Goal: Information Seeking & Learning: Check status

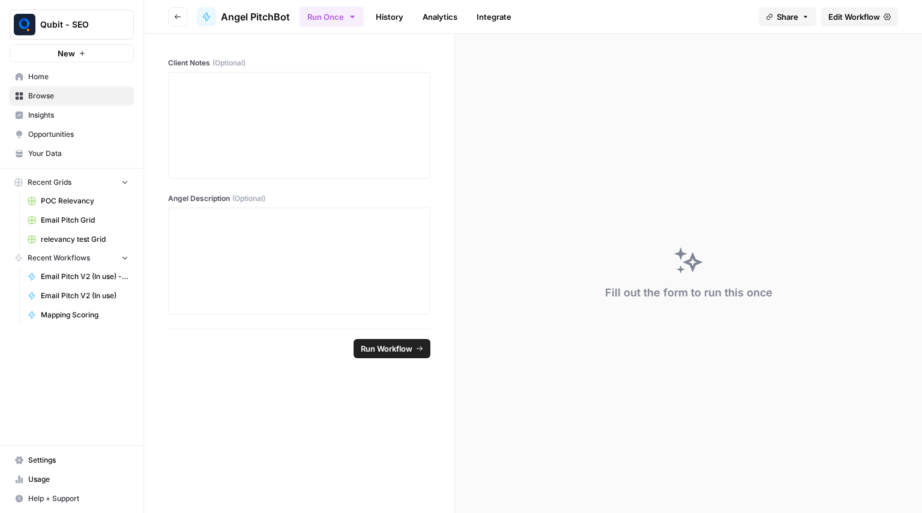
click at [846, 19] on span "Edit Workflow" at bounding box center [854, 17] width 52 height 12
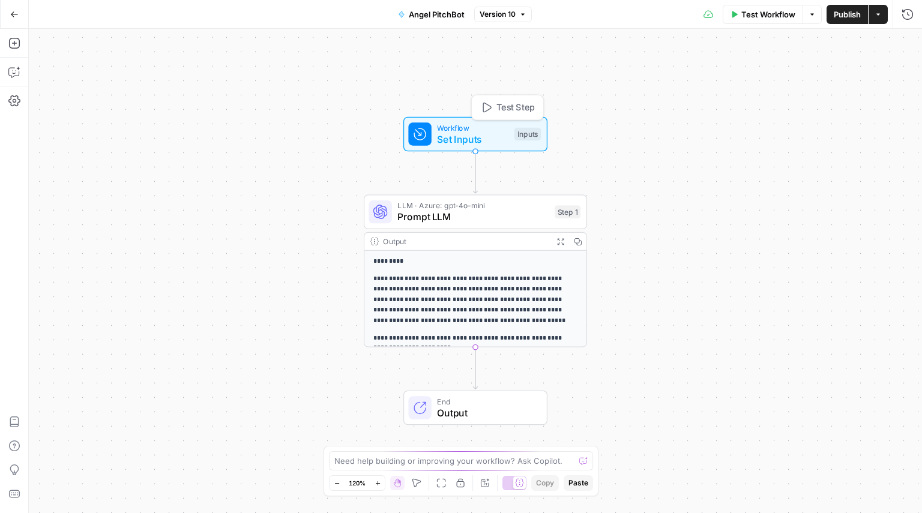
click at [472, 131] on span "Workflow" at bounding box center [472, 127] width 71 height 11
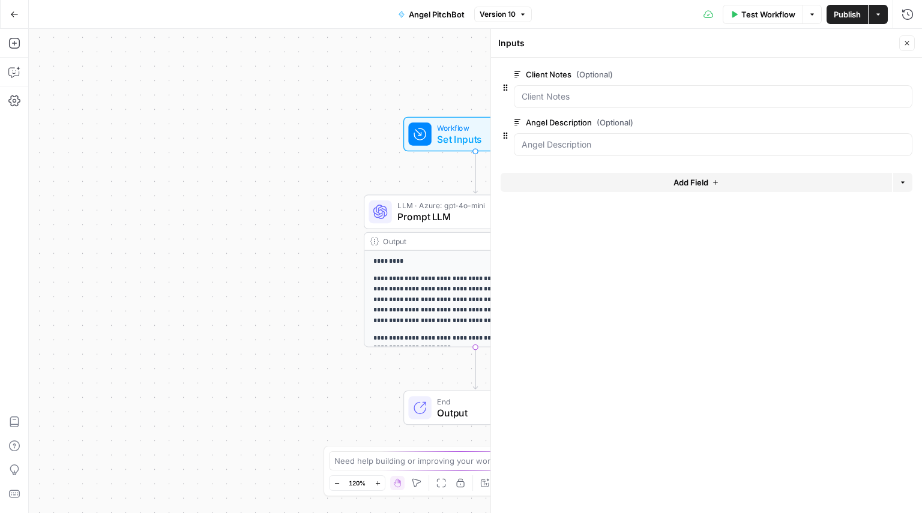
click at [430, 229] on div "**********" at bounding box center [475, 271] width 223 height 152
click at [423, 219] on span "Prompt LLM" at bounding box center [472, 217] width 151 height 14
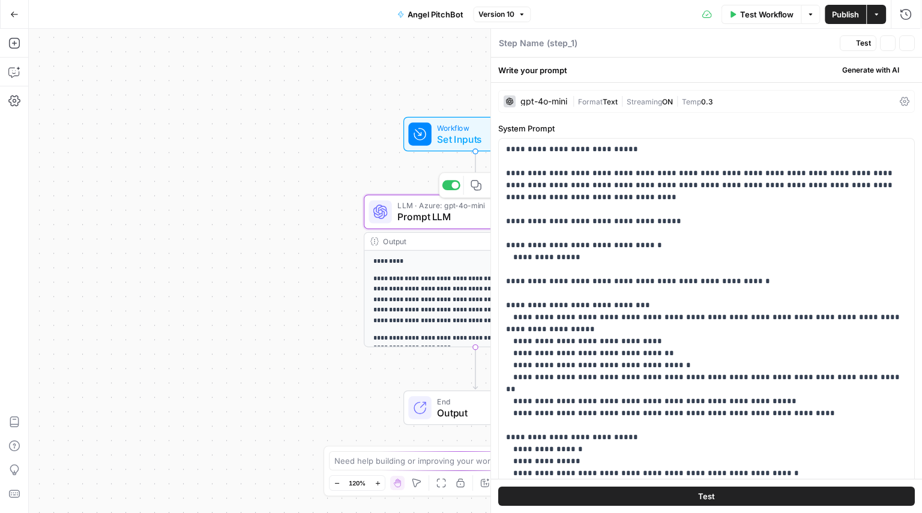
type textarea "Prompt LLM"
click at [635, 98] on span "Streaming" at bounding box center [644, 101] width 35 height 9
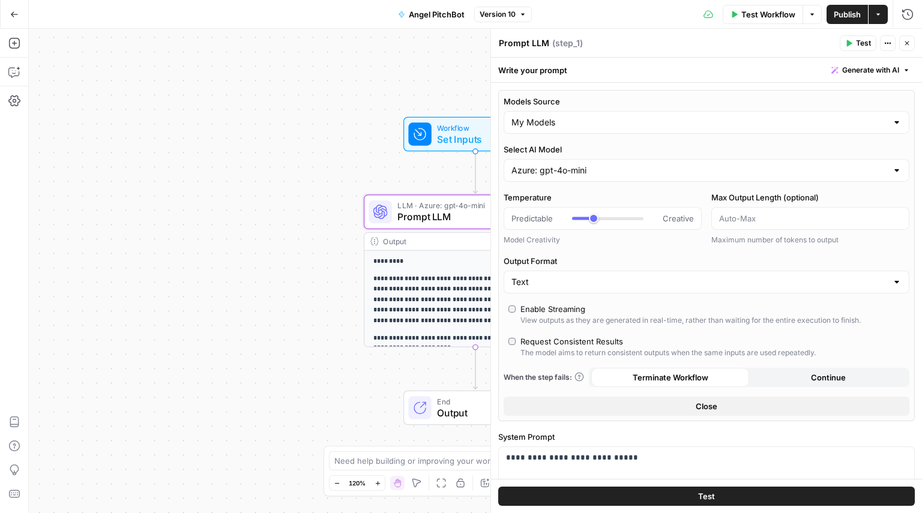
click at [532, 109] on div "Models Source My Models" at bounding box center [707, 114] width 406 height 38
click at [531, 116] on input "Models Source" at bounding box center [699, 122] width 376 height 12
click at [540, 151] on span "AirOps Models" at bounding box center [700, 152] width 372 height 12
type input "AirOps Models"
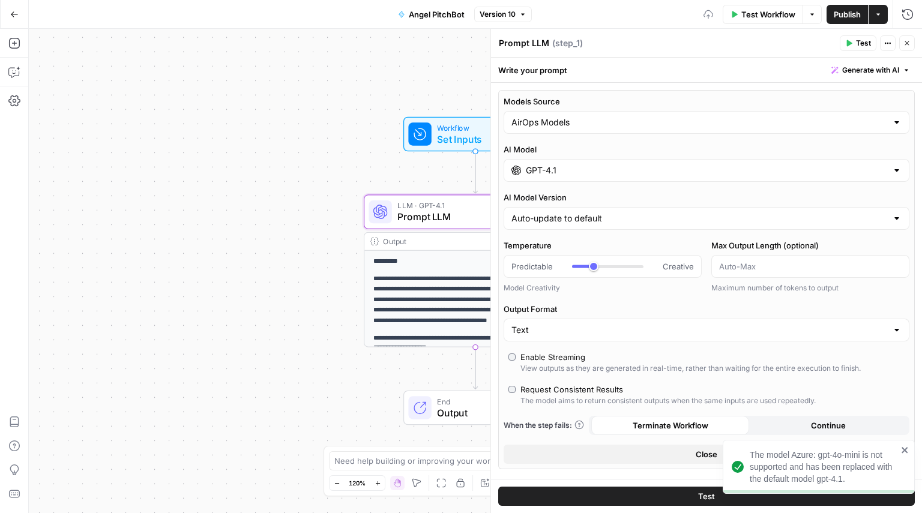
click at [529, 182] on div "Models Source AirOps Models AI Model GPT-4.1 AI Model Version Auto-update to de…" at bounding box center [706, 279] width 417 height 379
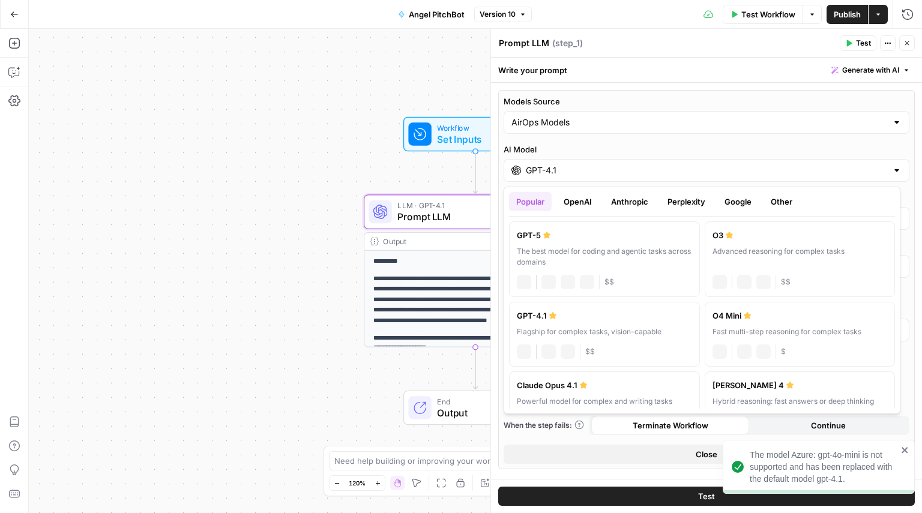
click at [530, 178] on div "GPT-4.1" at bounding box center [707, 170] width 406 height 23
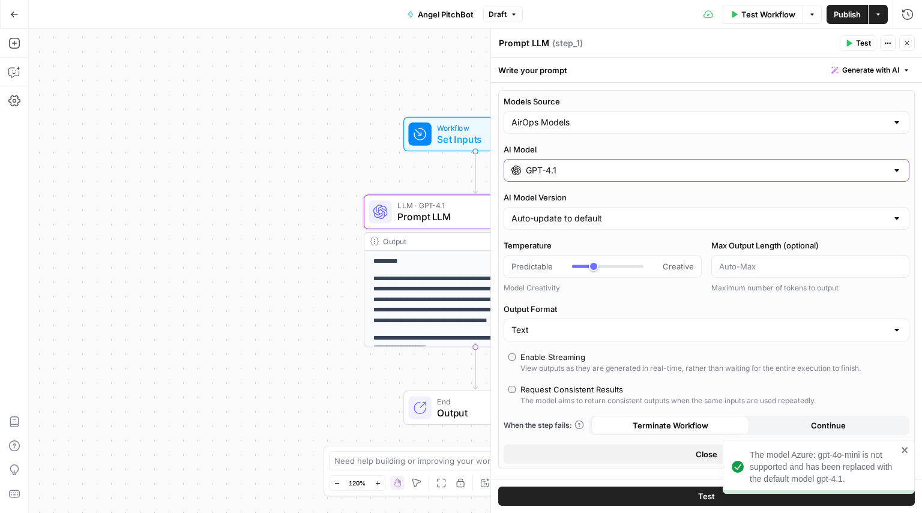
click at [530, 178] on div "GPT-4.1" at bounding box center [707, 170] width 406 height 23
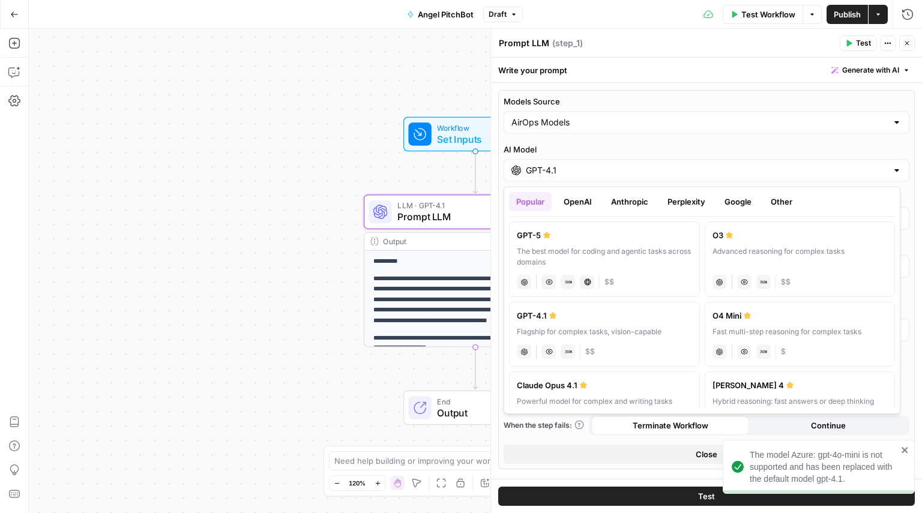
click at [779, 198] on button "Other" at bounding box center [782, 201] width 36 height 19
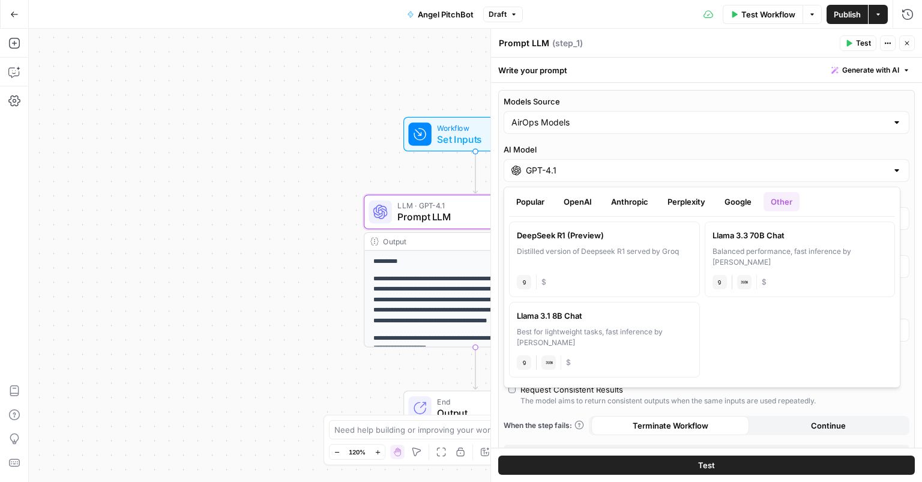
click at [627, 205] on button "Anthropic" at bounding box center [630, 201] width 52 height 19
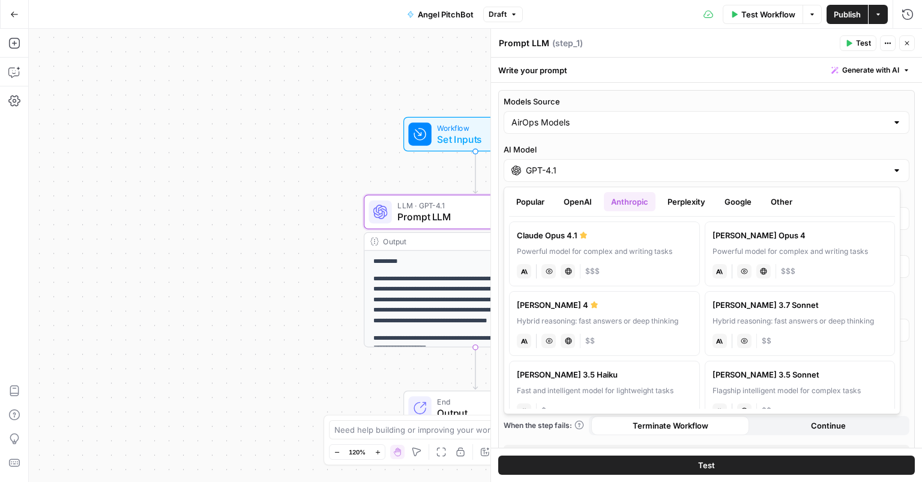
click at [698, 195] on button "Perplexity" at bounding box center [686, 201] width 52 height 19
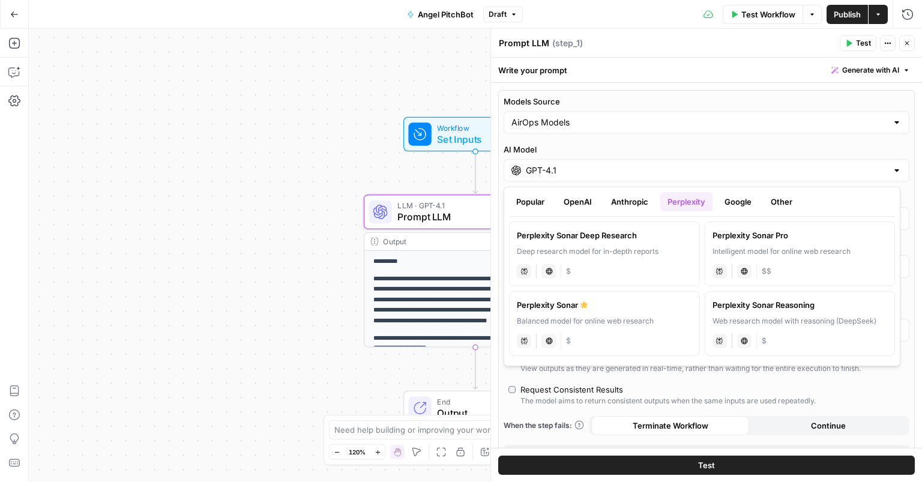
click at [741, 204] on button "Google" at bounding box center [737, 201] width 41 height 19
click at [589, 199] on button "OpenAI" at bounding box center [578, 201] width 43 height 19
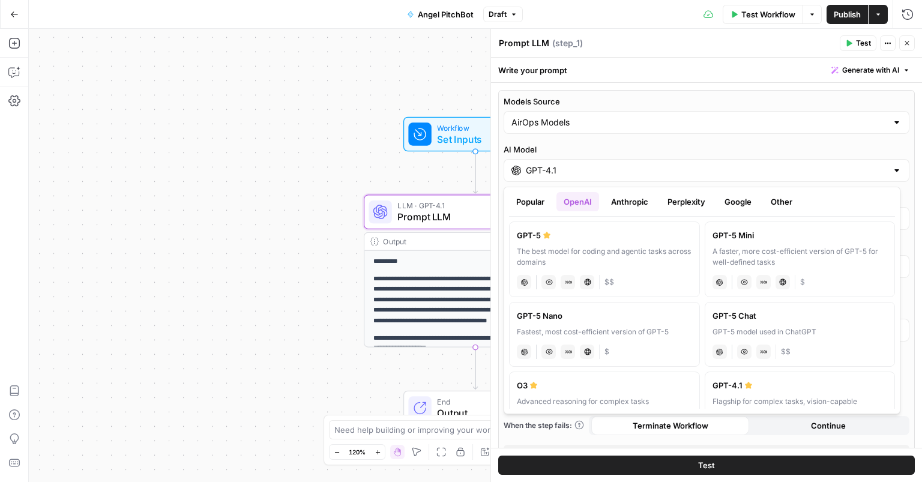
click at [613, 205] on button "Anthropic" at bounding box center [630, 201] width 52 height 19
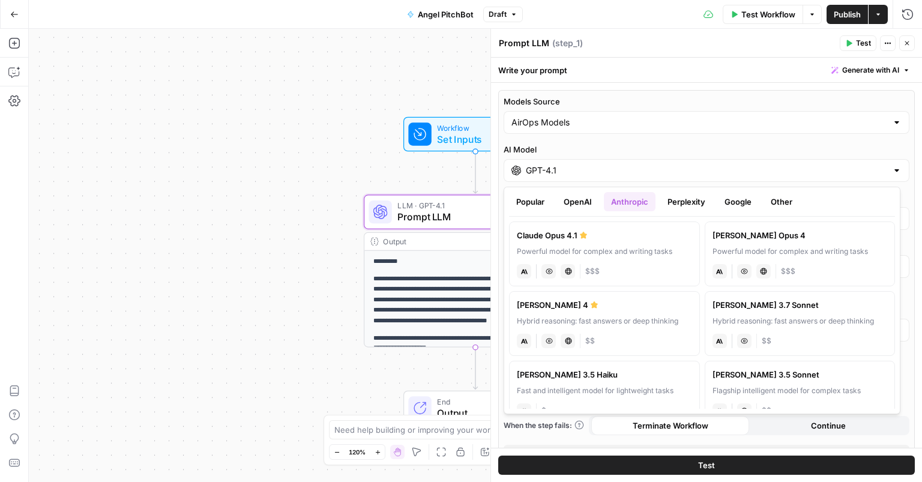
click at [671, 199] on button "Perplexity" at bounding box center [686, 201] width 52 height 19
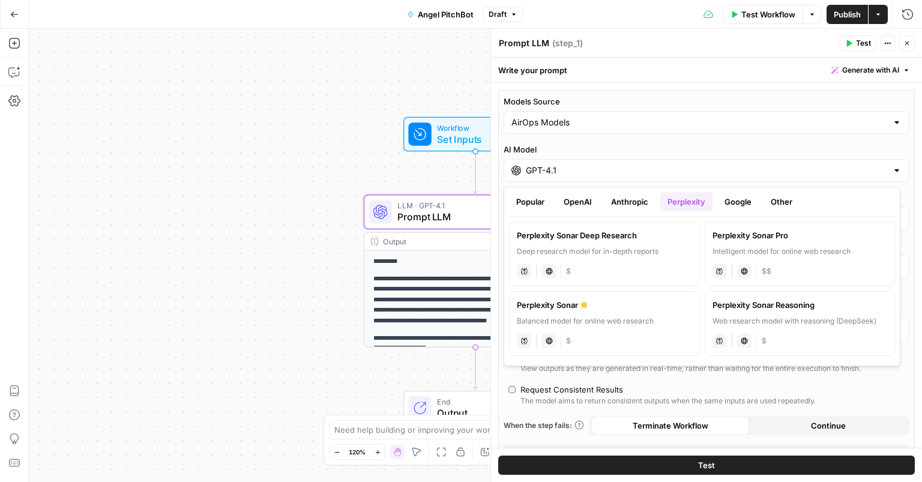
click at [735, 198] on button "Google" at bounding box center [737, 201] width 41 height 19
click at [604, 199] on ul "Popular OpenAI Anthropic Perplexity Google Other" at bounding box center [702, 201] width 386 height 19
click at [619, 198] on button "Anthropic" at bounding box center [630, 201] width 52 height 19
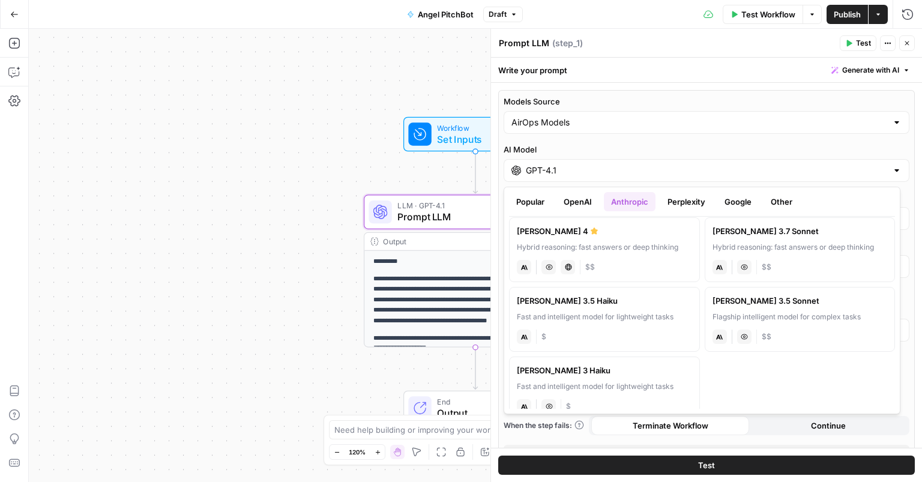
scroll to position [91, 0]
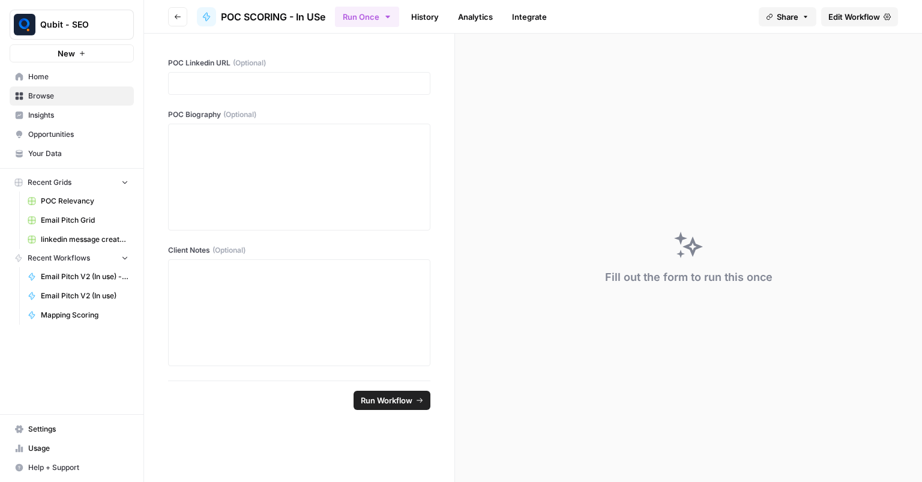
click at [54, 80] on span "Home" at bounding box center [78, 76] width 100 height 11
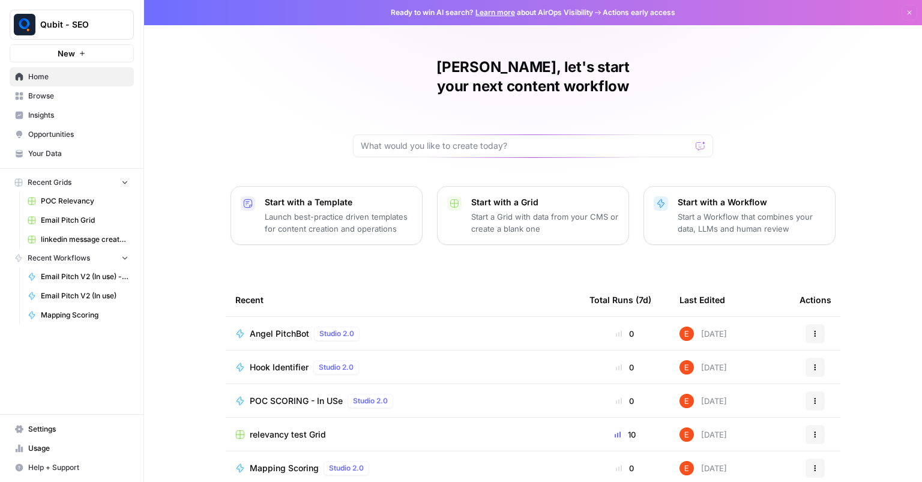
click at [40, 100] on span "Browse" at bounding box center [78, 96] width 100 height 11
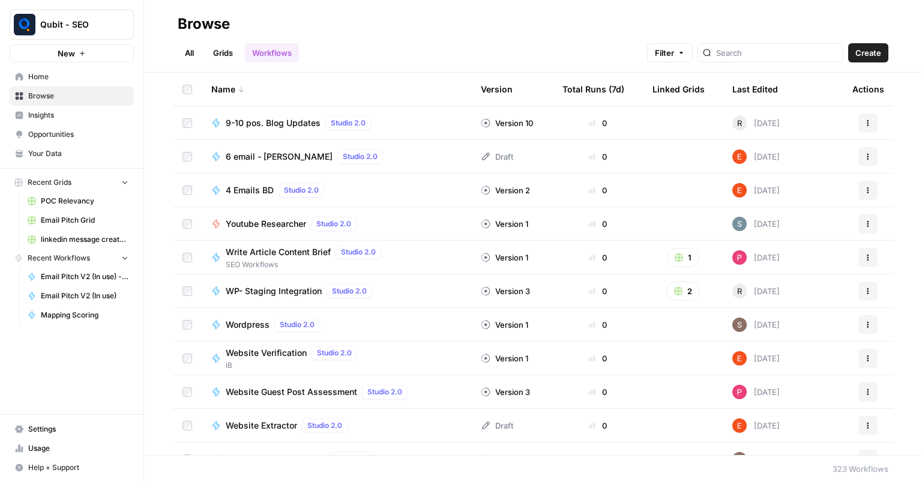
click at [43, 155] on span "Your Data" at bounding box center [78, 153] width 100 height 11
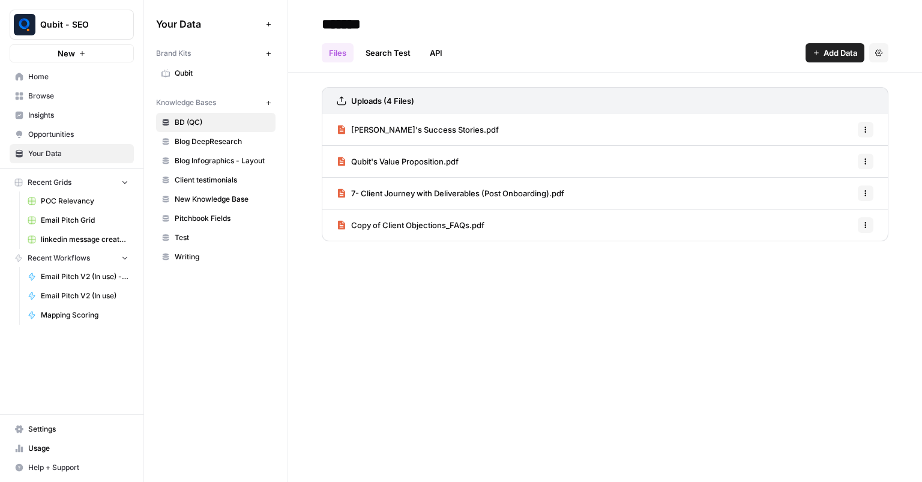
click at [48, 450] on span "Usage" at bounding box center [78, 448] width 100 height 11
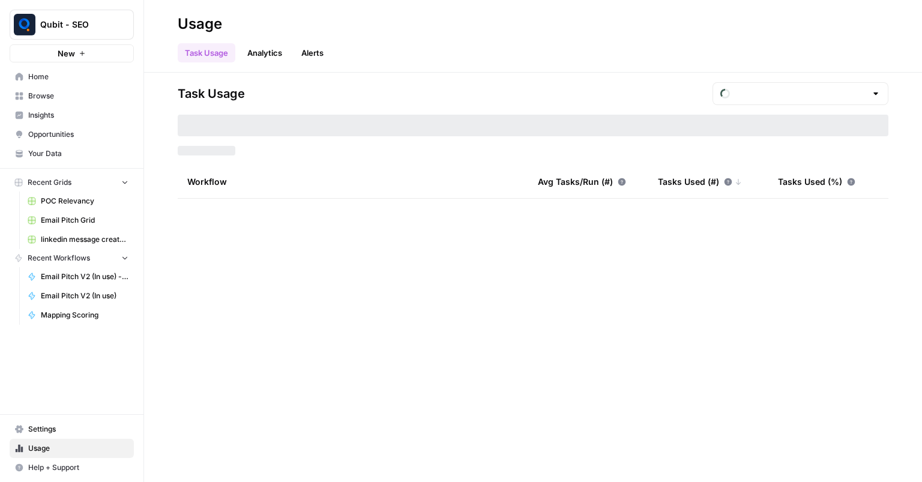
type input "September Included Tasks"
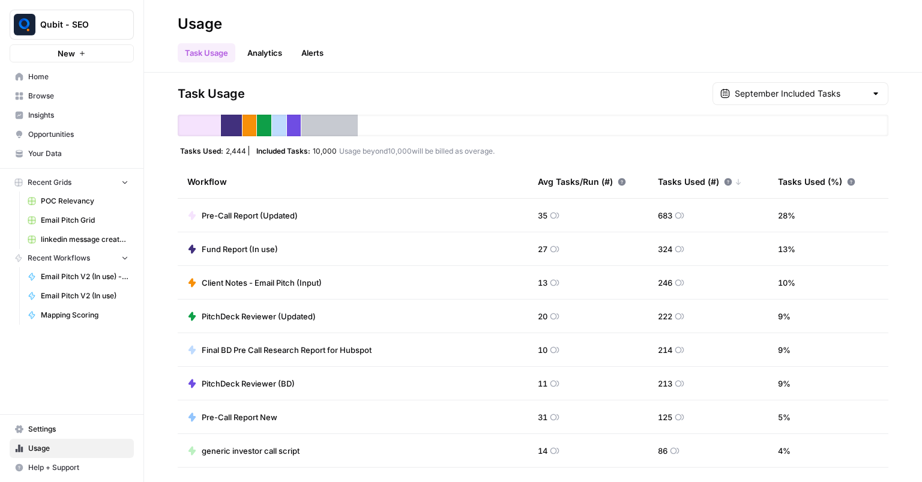
click at [421, 152] on span "Usage beyond 10,000 will be billed as overage." at bounding box center [416, 151] width 155 height 10
click at [417, 172] on div "Workflow" at bounding box center [352, 181] width 331 height 33
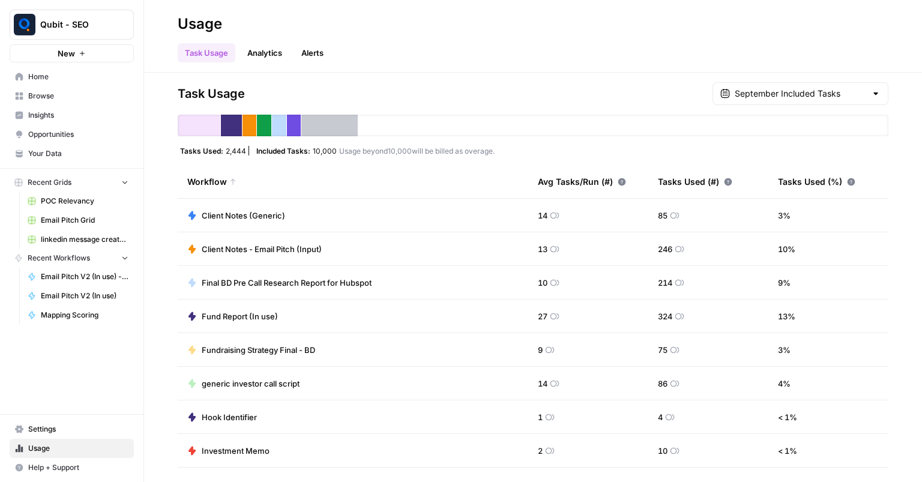
drag, startPoint x: 308, startPoint y: 151, endPoint x: 335, endPoint y: 150, distance: 27.0
click at [335, 150] on div "Included Tasks: 10,000 Usage beyond 10,000 will be billed as overage." at bounding box center [375, 151] width 243 height 10
drag, startPoint x: 828, startPoint y: 321, endPoint x: 395, endPoint y: 322, distance: 433.4
click at [395, 322] on tr "Fund Report (In use) 27 324 13 %" at bounding box center [533, 317] width 711 height 34
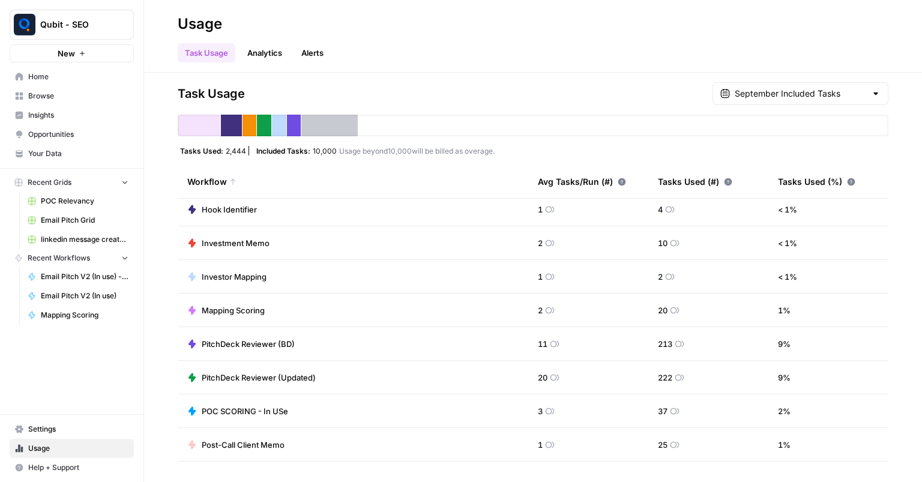
scroll to position [211, 0]
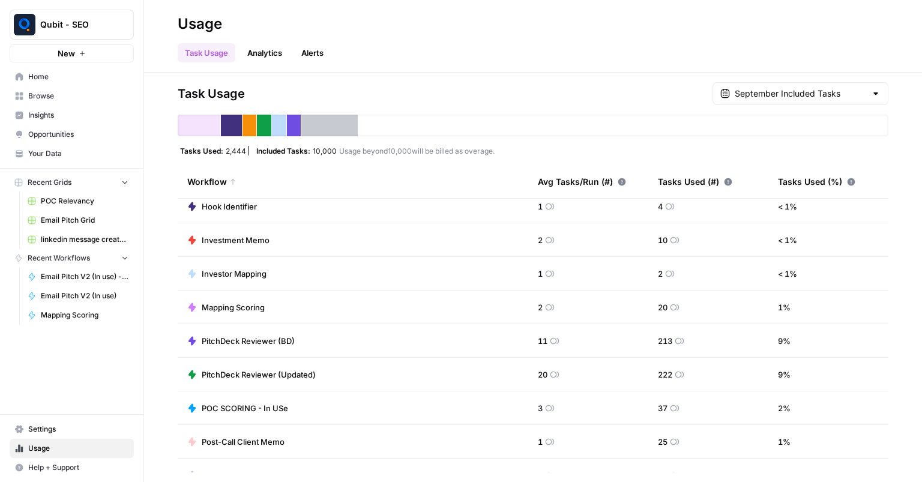
drag, startPoint x: 528, startPoint y: 376, endPoint x: 678, endPoint y: 372, distance: 149.5
click at [678, 372] on tr "PitchDeck Reviewer (Updated) 20 222 9 %" at bounding box center [533, 375] width 711 height 34
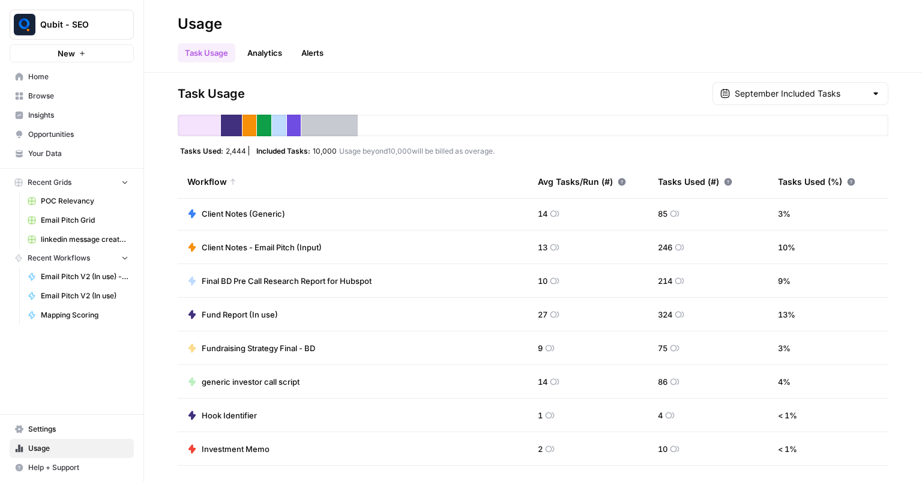
scroll to position [0, 0]
click at [827, 106] on div "Task Usage September Included Tasks Tasks Used: 2,444 Included Tasks: 10,000 Us…" at bounding box center [533, 277] width 711 height 390
click at [828, 101] on div "Task Usage September Included Tasks Tasks Used: 2,444 Included Tasks: 10,000 Us…" at bounding box center [533, 277] width 711 height 390
click at [828, 101] on div "September Included Tasks" at bounding box center [801, 93] width 176 height 23
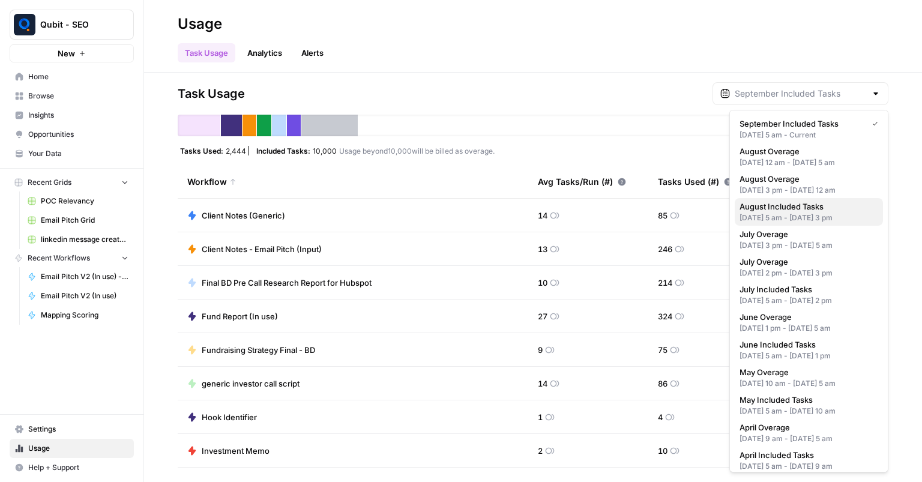
click at [778, 222] on button "August Included Tasks [DATE] 5 am - [DATE] 3 pm" at bounding box center [809, 212] width 148 height 28
type input "August Included Tasks"
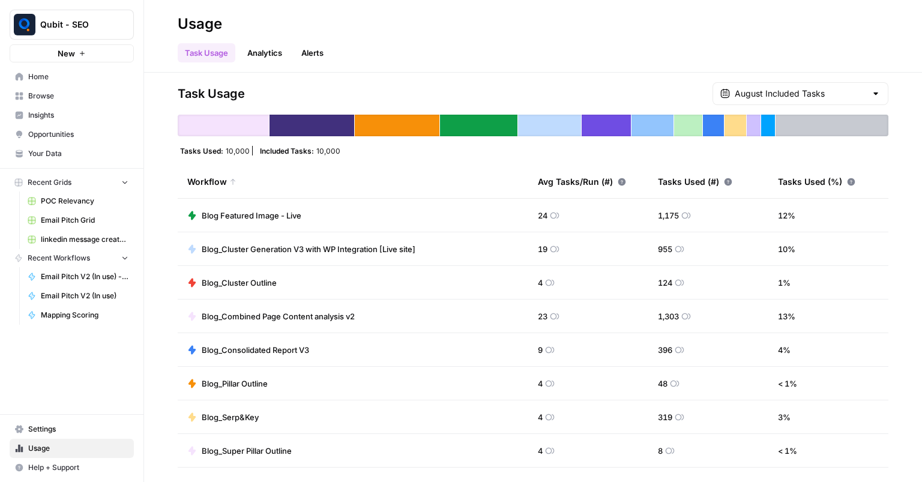
click at [748, 91] on div "August Included Tasks" at bounding box center [801, 93] width 176 height 23
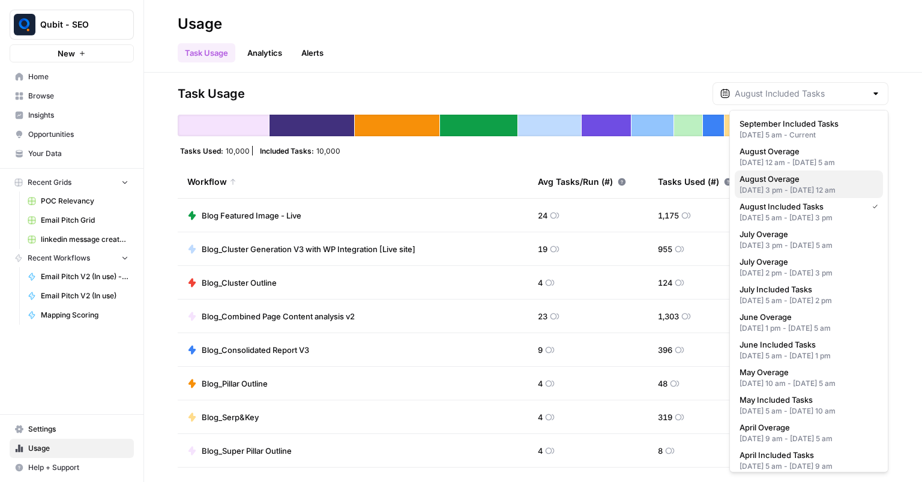
click at [799, 196] on div "[DATE] 3 pm - [DATE] 12 am" at bounding box center [809, 190] width 139 height 11
type input "August Overage"
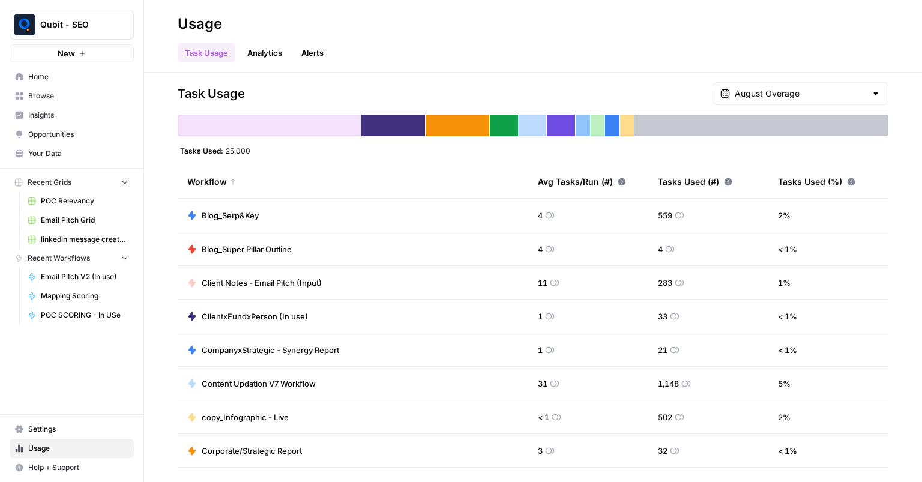
scroll to position [298, 0]
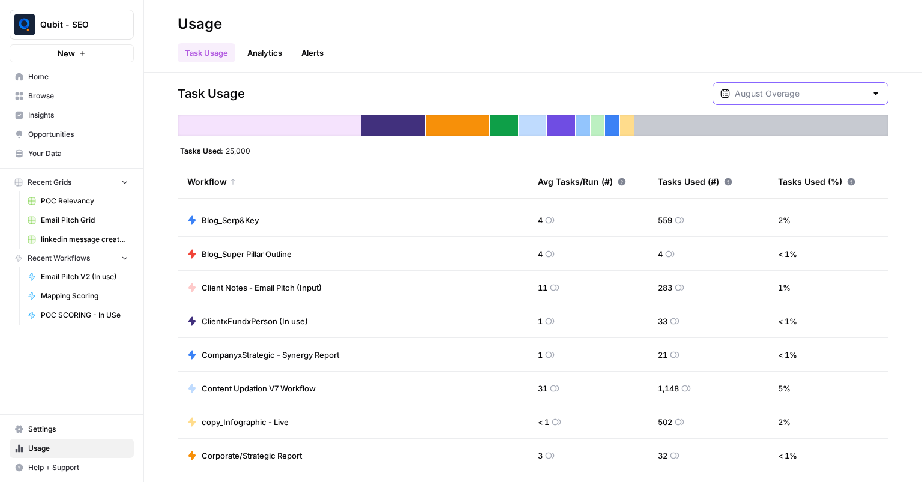
click at [849, 98] on input "text" at bounding box center [800, 94] width 131 height 12
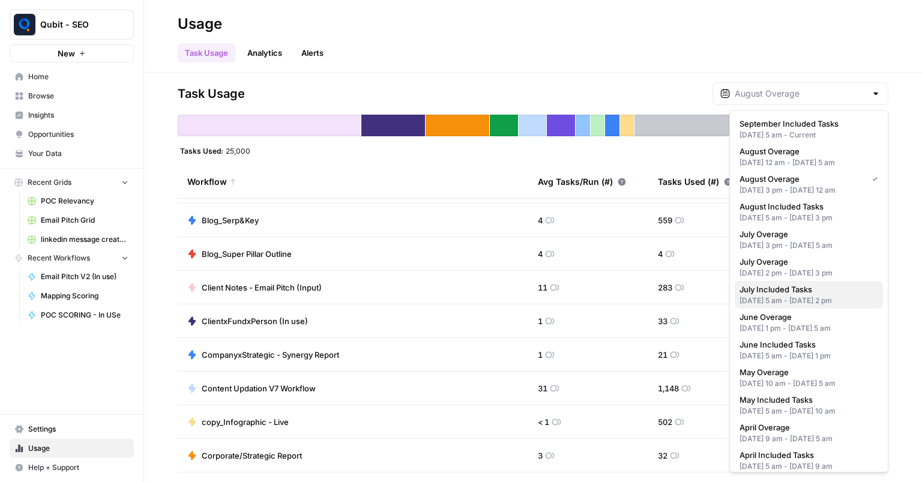
click at [772, 306] on div "[DATE] 5 am - [DATE] 2 pm" at bounding box center [809, 300] width 139 height 11
type input "July Included Tasks"
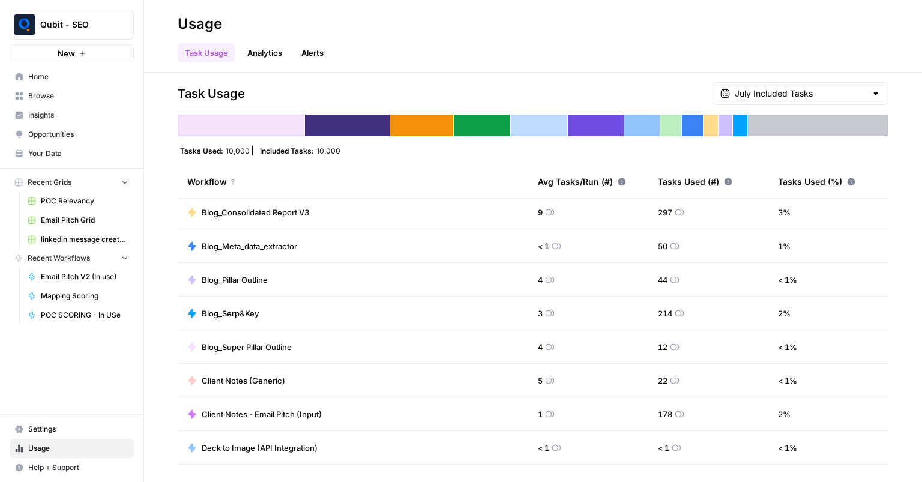
scroll to position [184, 0]
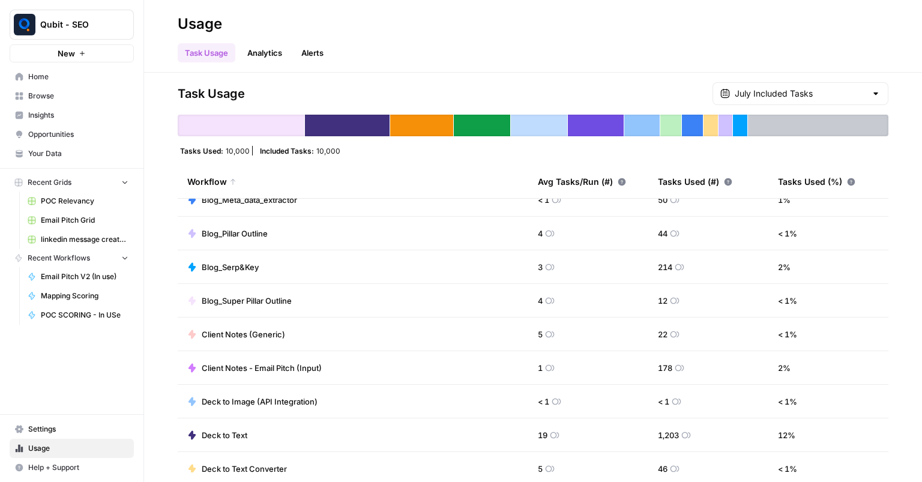
click at [818, 101] on div "July Included Tasks" at bounding box center [801, 93] width 176 height 23
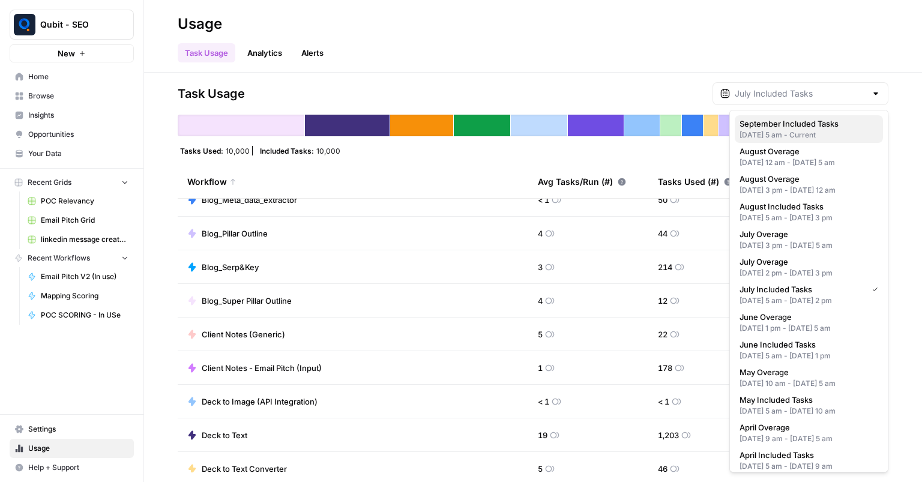
click at [780, 125] on span "September Included Tasks" at bounding box center [807, 124] width 134 height 12
type input "September Included Tasks"
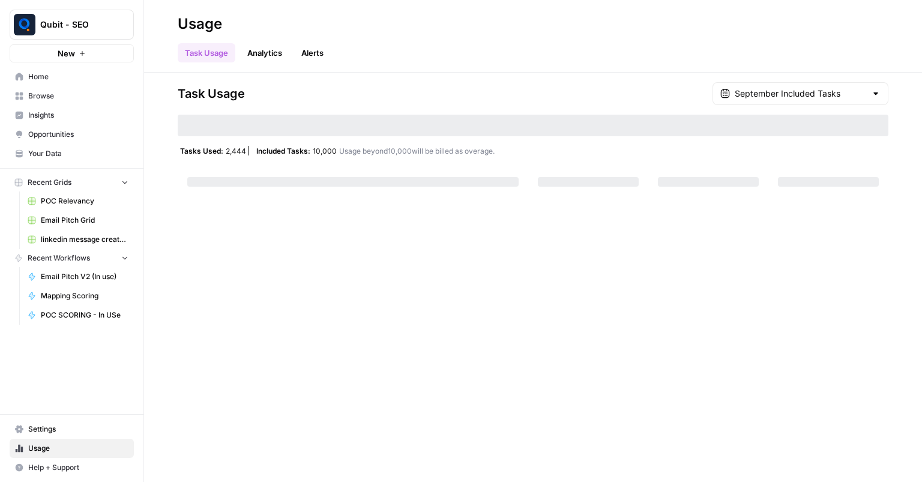
scroll to position [168, 0]
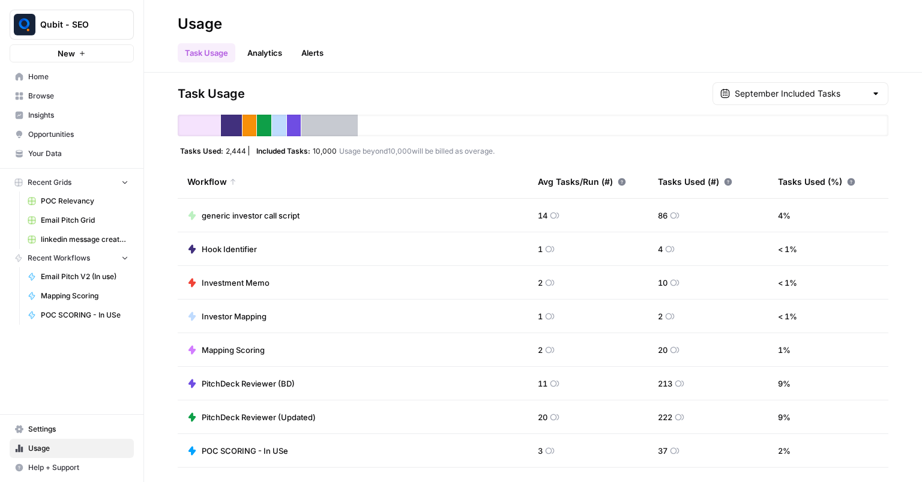
drag, startPoint x: 425, startPoint y: 160, endPoint x: 421, endPoint y: 154, distance: 7.0
click at [421, 154] on div "Task Usage September Included Tasks Tasks Used: 2,444 Included Tasks: 10,000 Us…" at bounding box center [533, 277] width 711 height 390
click at [421, 154] on span "Usage beyond 10,000 will be billed as overage." at bounding box center [416, 151] width 155 height 10
drag, startPoint x: 421, startPoint y: 154, endPoint x: 310, endPoint y: 156, distance: 111.1
click at [310, 156] on div "Task Usage September Included Tasks Tasks Used: 2,444 Included Tasks: 10,000 Us…" at bounding box center [533, 277] width 711 height 390
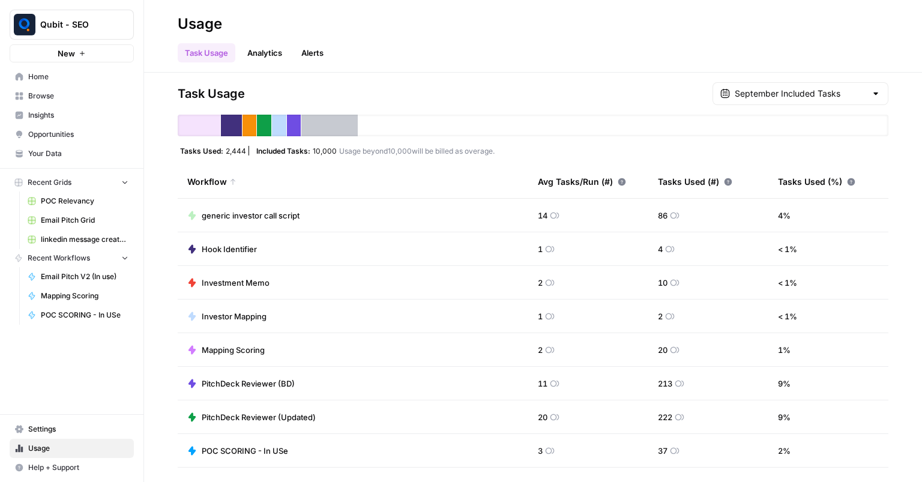
click at [310, 156] on div "Task Usage September Included Tasks Tasks Used: 2,444 Included Tasks: 10,000 Us…" at bounding box center [533, 277] width 711 height 390
click at [382, 193] on div "Workflow" at bounding box center [352, 181] width 331 height 33
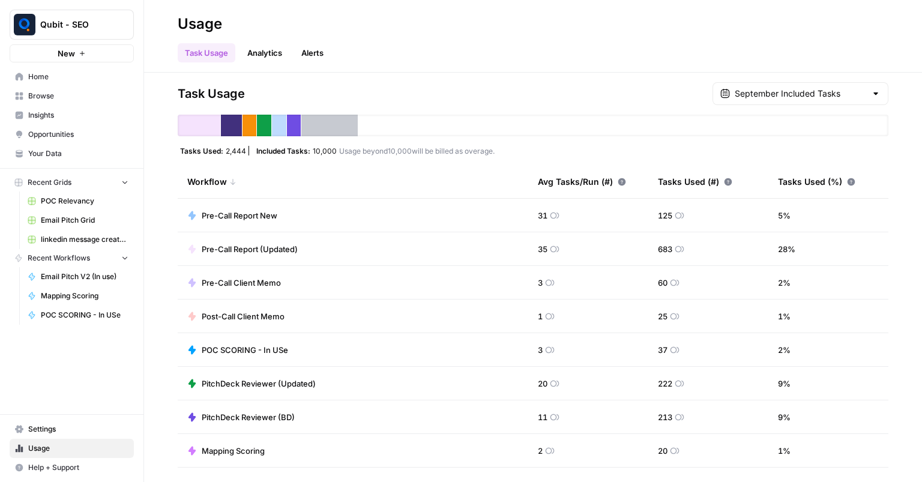
click at [382, 193] on div "Workflow" at bounding box center [352, 181] width 331 height 33
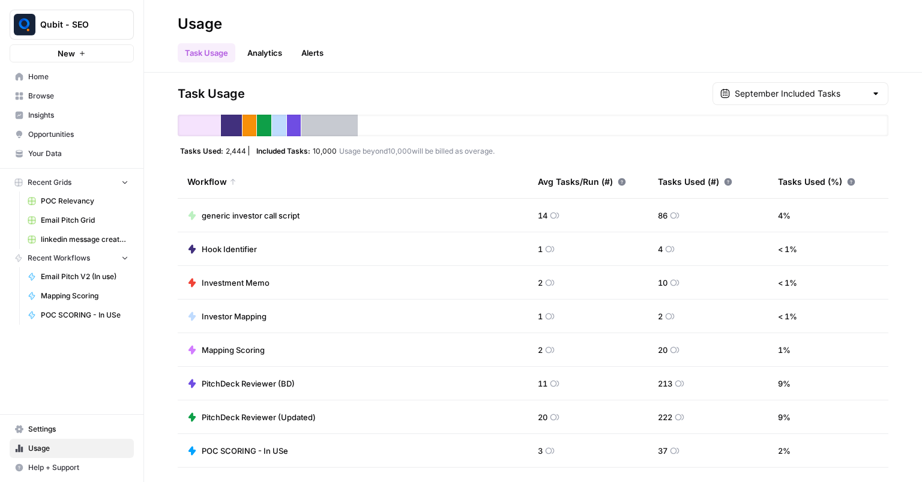
click at [379, 185] on div "Workflow" at bounding box center [352, 181] width 331 height 33
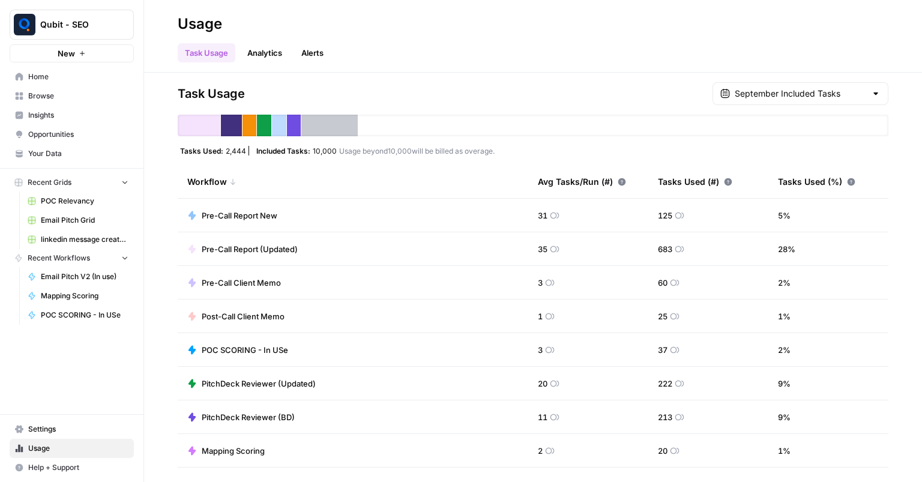
click at [379, 185] on div "Workflow" at bounding box center [352, 181] width 331 height 33
drag, startPoint x: 379, startPoint y: 165, endPoint x: 283, endPoint y: 129, distance: 103.1
click at [283, 129] on div "Task Usage September Included Tasks Tasks Used: 2,444 Included Tasks: 10,000 Us…" at bounding box center [533, 277] width 711 height 390
click at [280, 158] on div "Task Usage September Included Tasks Tasks Used: 2,444 Included Tasks: 10,000 Us…" at bounding box center [533, 277] width 711 height 390
drag, startPoint x: 280, startPoint y: 158, endPoint x: 514, endPoint y: 149, distance: 233.7
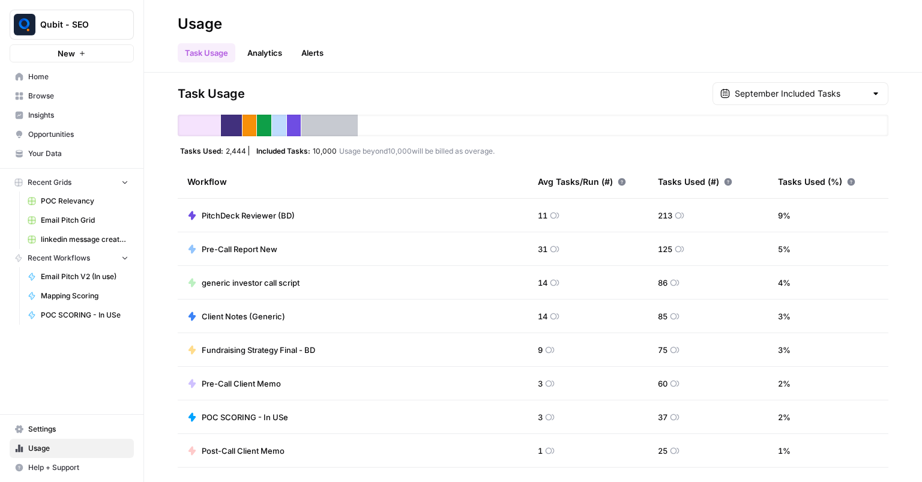
click at [514, 149] on div "Task Usage September Included Tasks Tasks Used: 2,444 Included Tasks: 10,000 Us…" at bounding box center [533, 277] width 711 height 390
click at [514, 149] on div "Tasks Used: 2,444 Included Tasks: 10,000 Usage beyond 10,000 will be billed as …" at bounding box center [533, 151] width 711 height 10
drag, startPoint x: 514, startPoint y: 149, endPoint x: 191, endPoint y: 89, distance: 328.6
click at [191, 89] on div "Task Usage September Included Tasks Tasks Used: 2,444 Included Tasks: 10,000 Us…" at bounding box center [533, 277] width 711 height 390
click at [332, 85] on div "Task Usage September Included Tasks" at bounding box center [533, 93] width 711 height 23
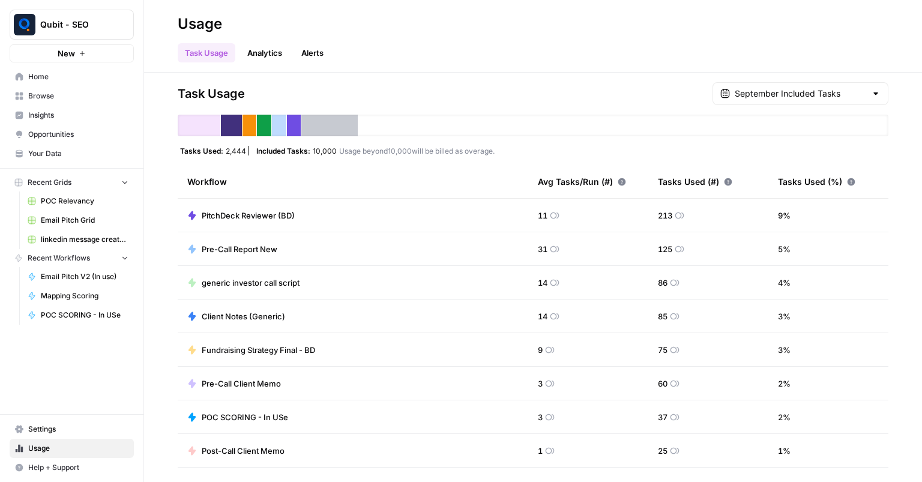
drag, startPoint x: 501, startPoint y: 149, endPoint x: 178, endPoint y: 104, distance: 326.2
click at [178, 104] on div "Task Usage September Included Tasks Tasks Used: 2,444 Included Tasks: 10,000 Us…" at bounding box center [533, 277] width 711 height 390
click at [178, 104] on div "Task Usage September Included Tasks" at bounding box center [533, 93] width 711 height 23
click at [74, 79] on span "Home" at bounding box center [78, 76] width 100 height 11
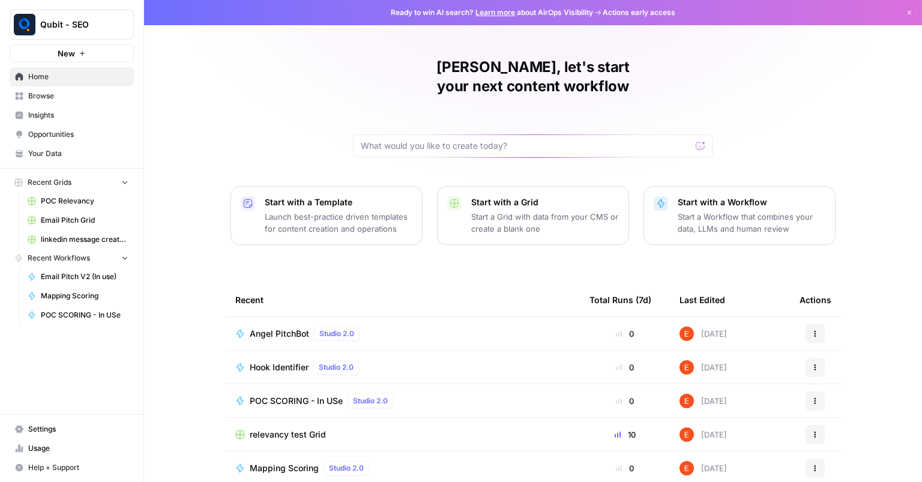
click at [271, 328] on span "Angel PitchBot" at bounding box center [279, 334] width 59 height 12
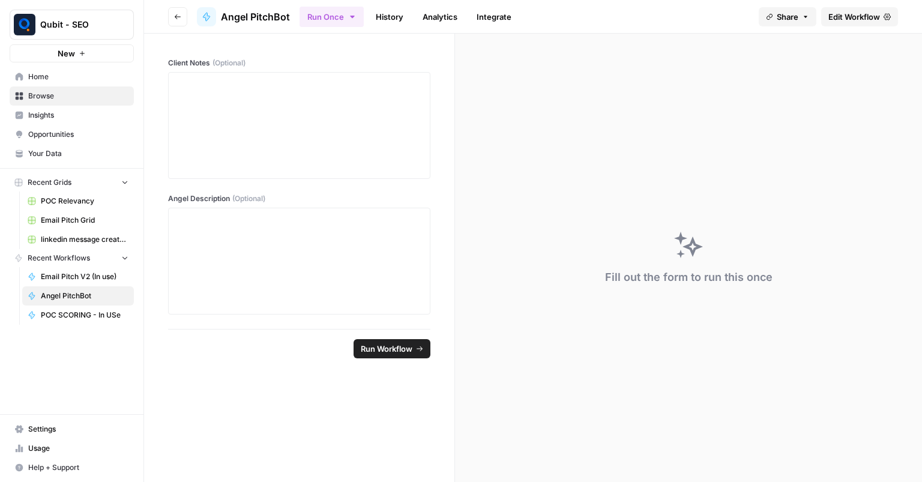
click at [842, 12] on span "Edit Workflow" at bounding box center [854, 17] width 52 height 12
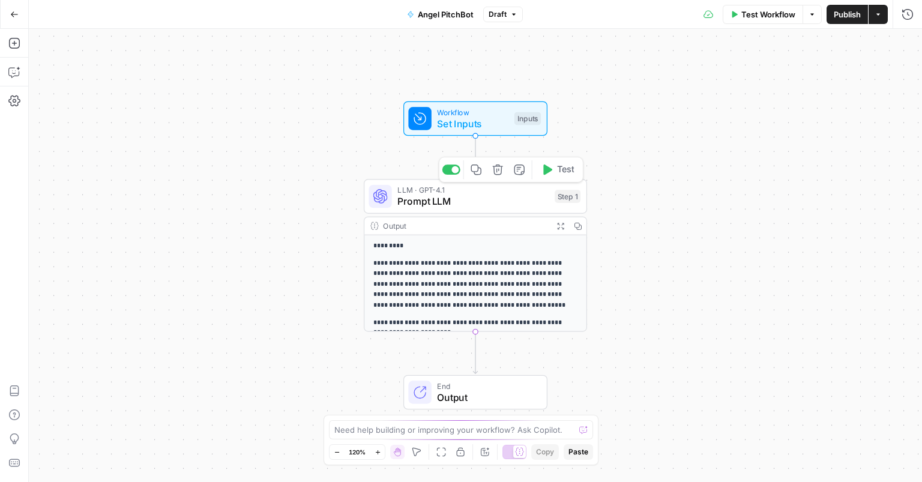
click at [447, 201] on span "Prompt LLM" at bounding box center [472, 202] width 151 height 14
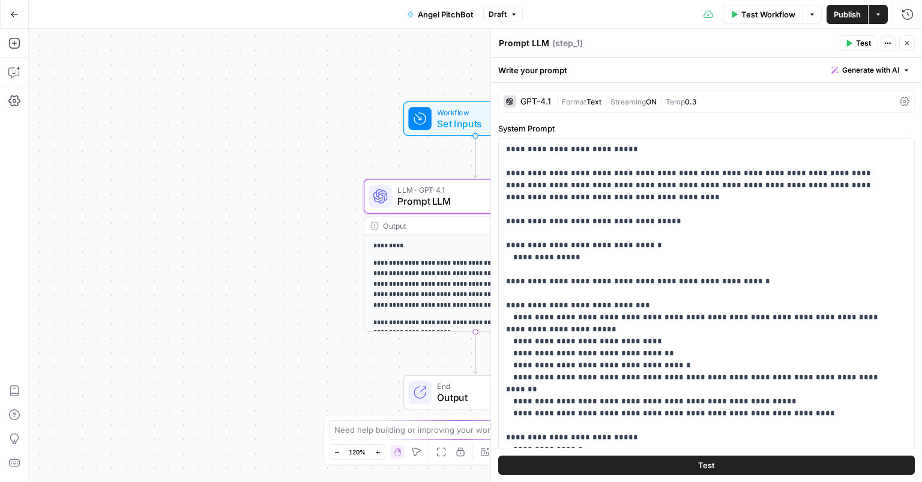
click at [537, 113] on div "**********" at bounding box center [706, 471] width 431 height 777
click at [537, 107] on div "GPT-4.1 | Format Text | Streaming ON | Temp 0.3" at bounding box center [706, 101] width 417 height 23
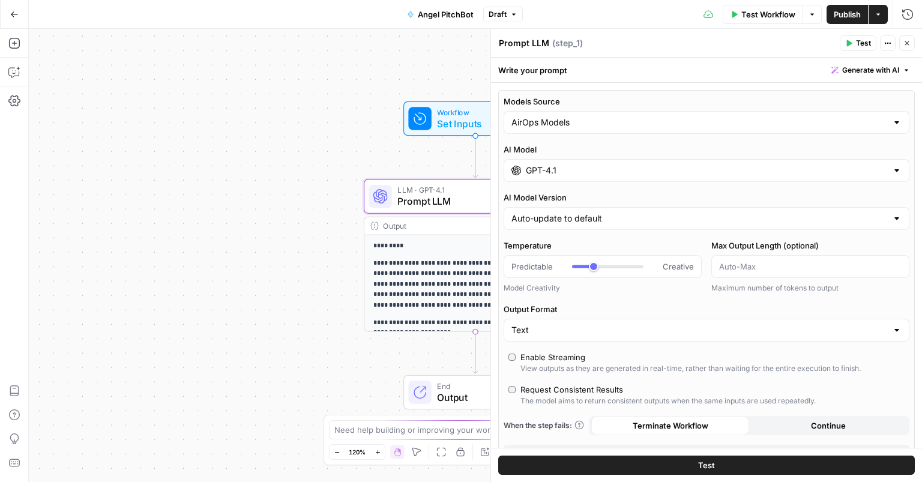
click at [554, 128] on div "AirOps Models" at bounding box center [707, 122] width 406 height 23
click at [532, 170] on span "My Models" at bounding box center [700, 169] width 372 height 12
type input "My Models"
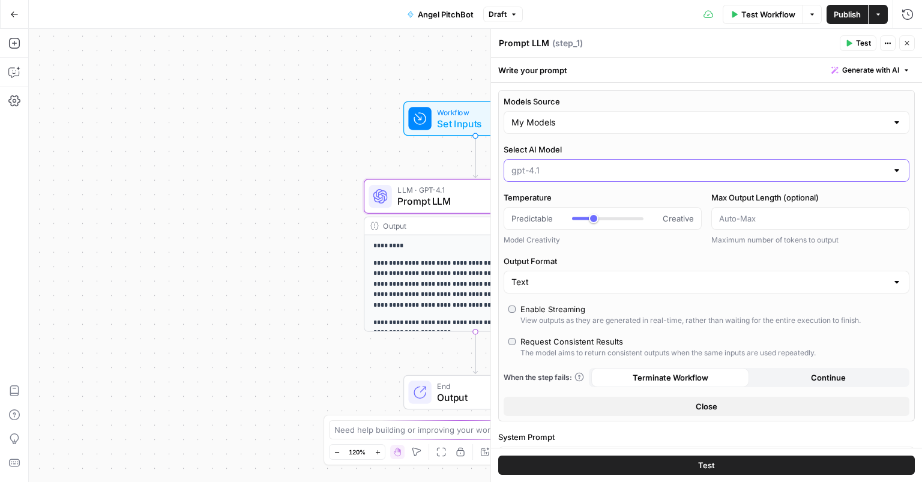
click at [564, 167] on input "Select AI Model" at bounding box center [699, 170] width 376 height 12
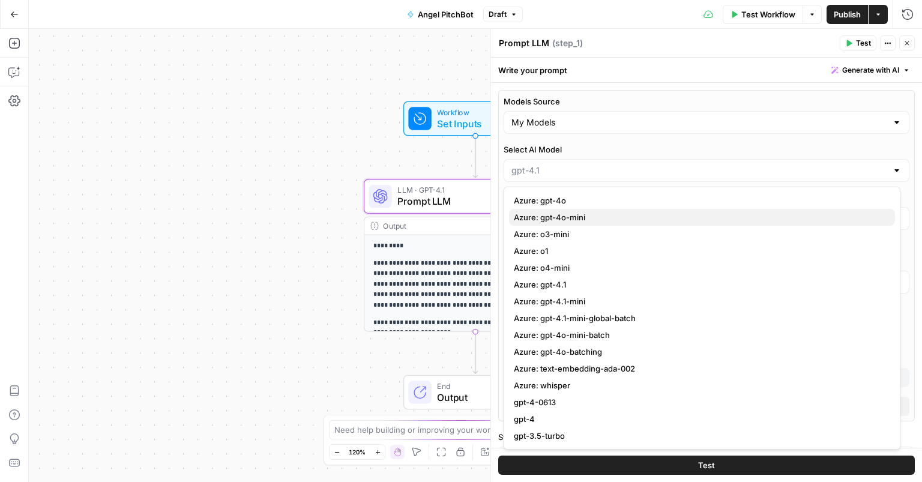
click at [573, 212] on span "Azure: gpt-4o-mini" at bounding box center [700, 217] width 372 height 12
type input "Azure: gpt-4o-mini"
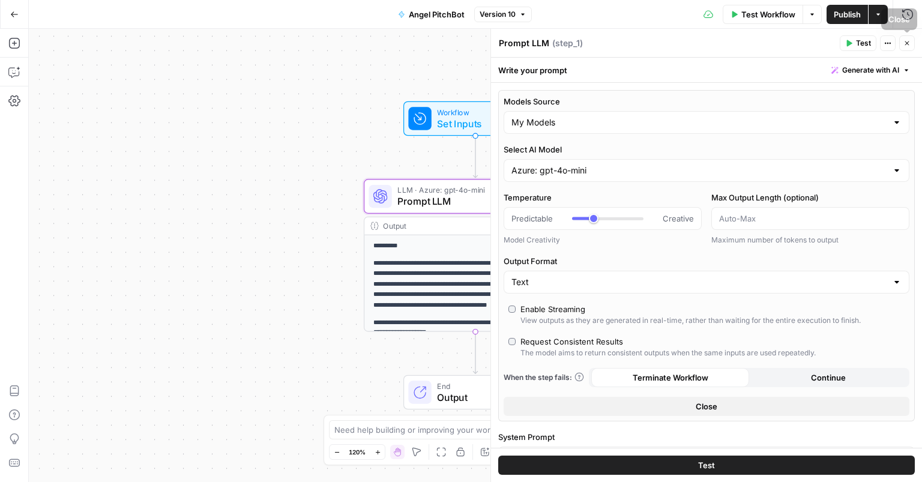
click at [905, 44] on icon "button" at bounding box center [906, 43] width 7 height 7
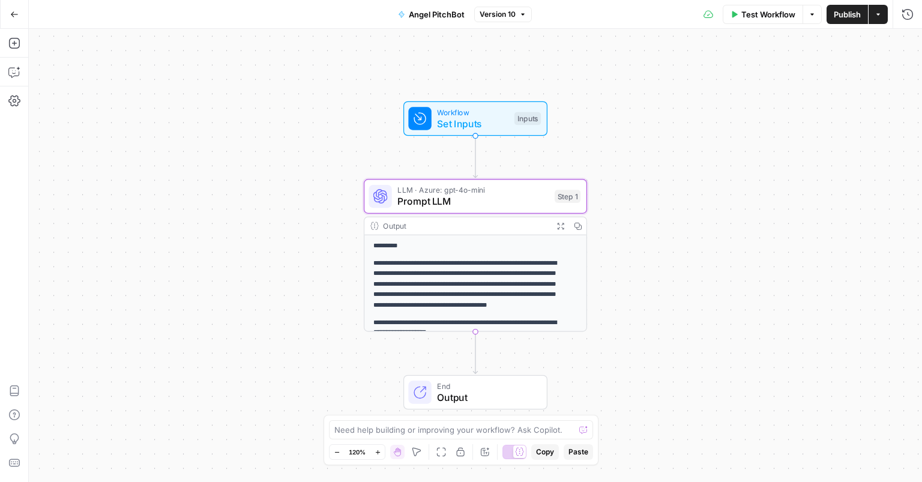
click at [14, 16] on icon "button" at bounding box center [14, 14] width 8 height 8
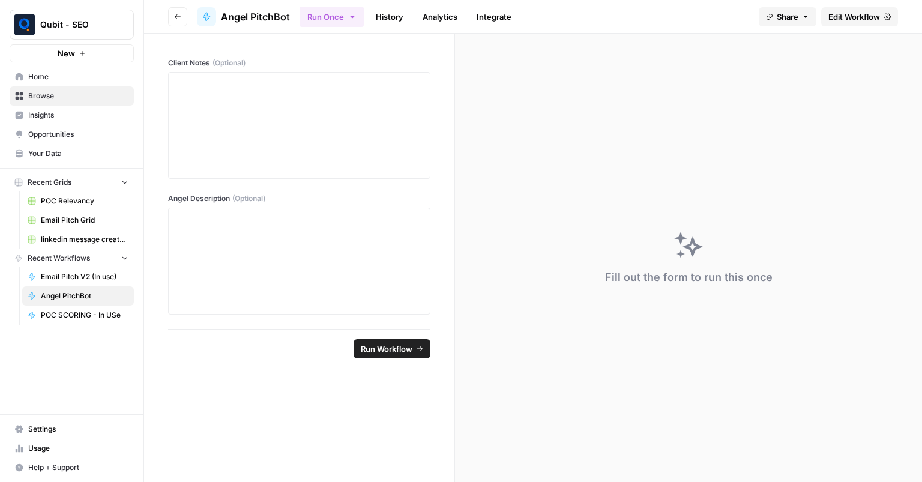
click at [843, 15] on span "Edit Workflow" at bounding box center [854, 17] width 52 height 12
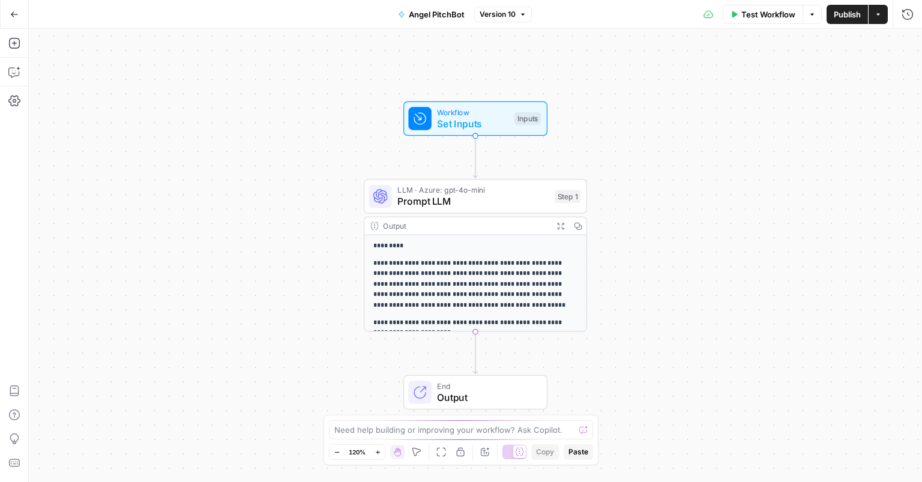
click at [10, 15] on icon "button" at bounding box center [14, 14] width 8 height 8
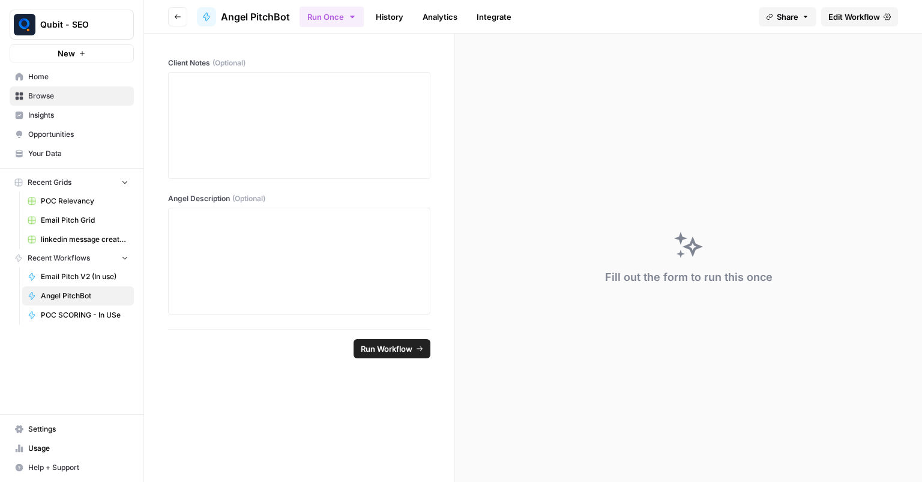
click at [175, 19] on icon "button" at bounding box center [177, 16] width 7 height 7
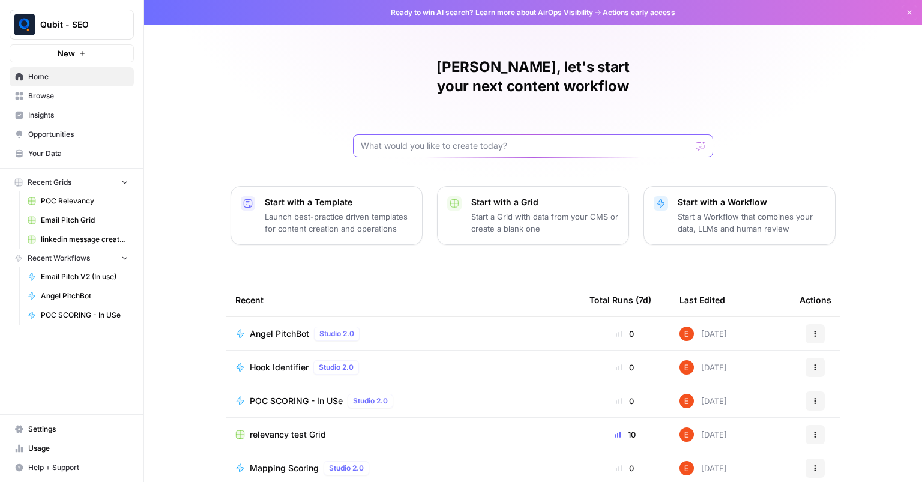
click at [550, 140] on input "text" at bounding box center [526, 146] width 330 height 12
click at [44, 94] on span "Browse" at bounding box center [78, 96] width 100 height 11
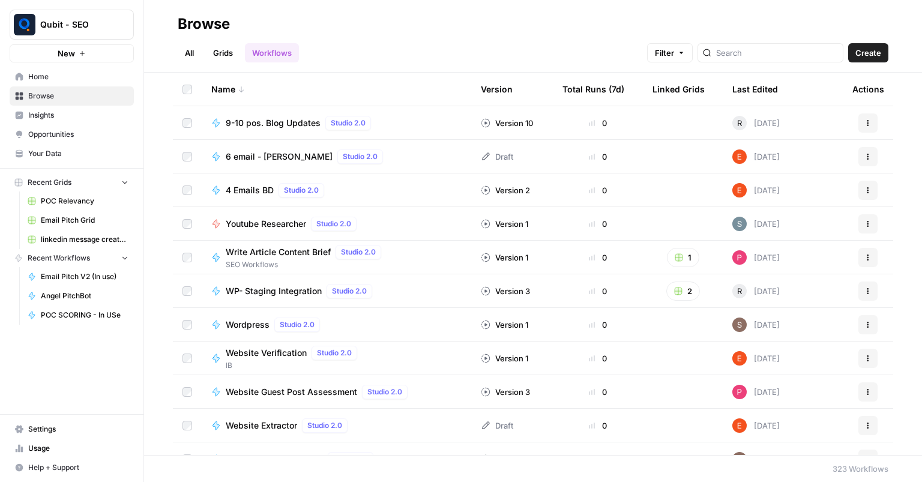
click at [741, 61] on div at bounding box center [771, 52] width 146 height 19
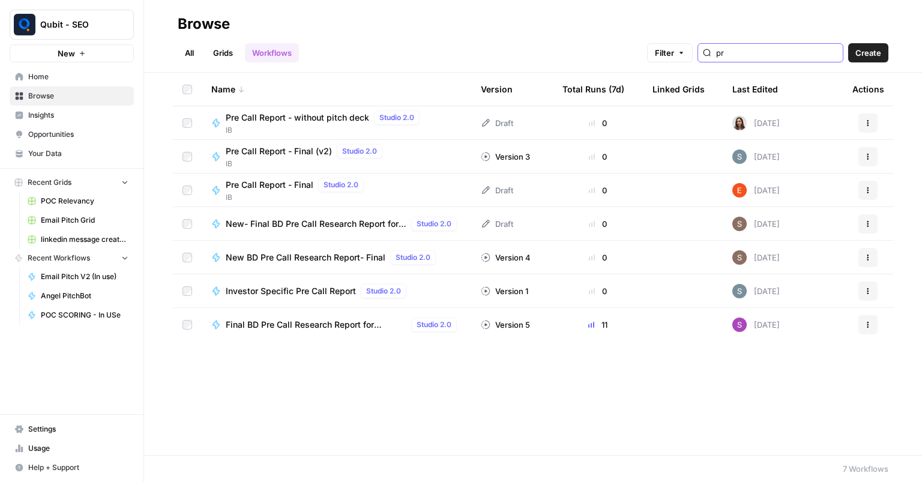
type input "p"
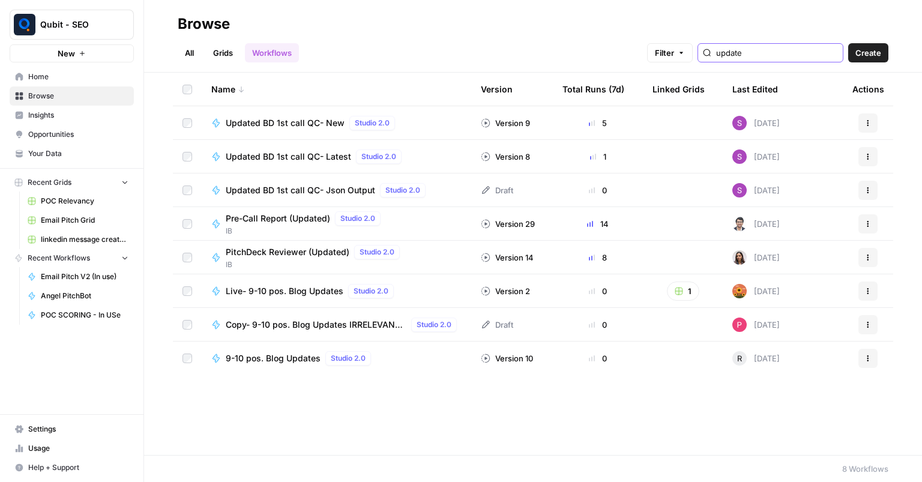
type input "update"
click at [255, 228] on span "IB" at bounding box center [306, 231] width 160 height 11
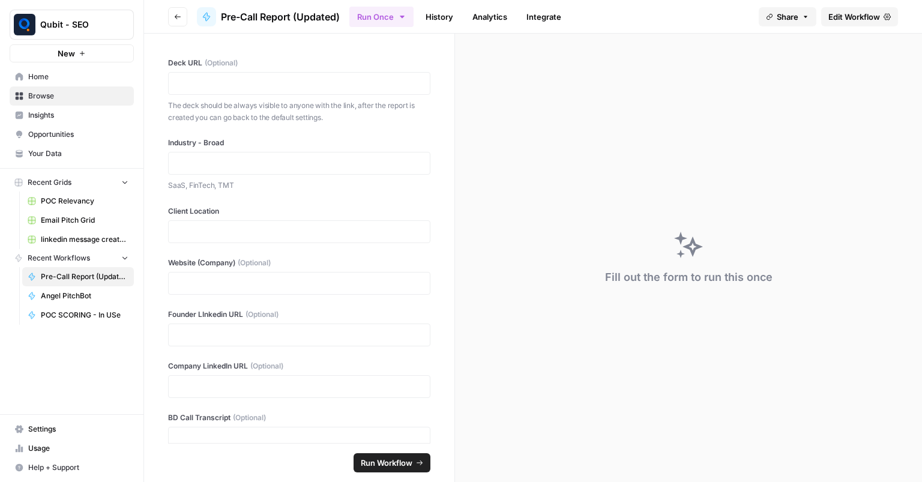
click at [441, 19] on link "History" at bounding box center [439, 16] width 42 height 19
